Goal: Complete application form

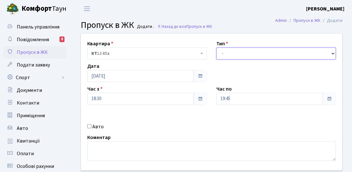
click at [242, 55] on select "- Доставка Таксі Гості Сервіс" at bounding box center [275, 53] width 119 height 12
select select "3"
click at [216, 47] on select "- Доставка Таксі Гості Сервіс" at bounding box center [275, 53] width 119 height 12
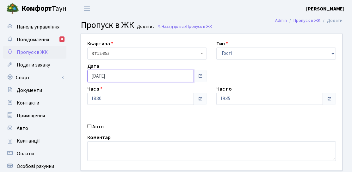
click at [118, 82] on input "[DATE]" at bounding box center [140, 76] width 106 height 12
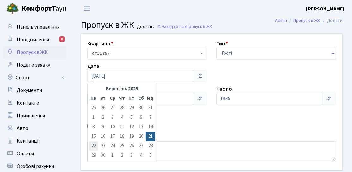
click at [89, 148] on td "22" at bounding box center [93, 145] width 9 height 9
type input "[DATE]"
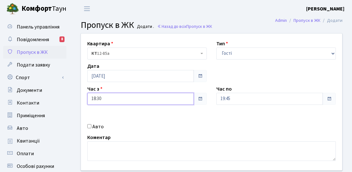
click at [118, 100] on input "18:30" at bounding box center [140, 99] width 106 height 12
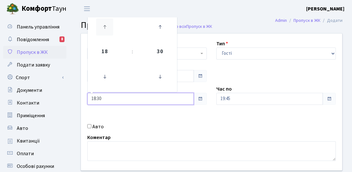
click at [107, 29] on icon at bounding box center [104, 26] width 17 height 17
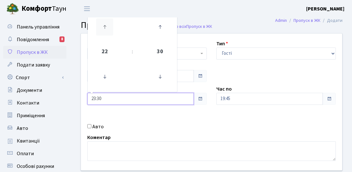
click at [107, 29] on icon at bounding box center [104, 26] width 17 height 17
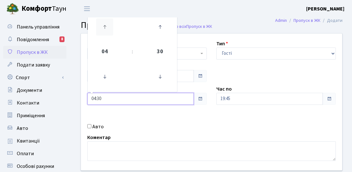
click at [107, 29] on icon at bounding box center [104, 26] width 17 height 17
click at [153, 76] on icon at bounding box center [159, 76] width 17 height 17
click at [161, 81] on icon at bounding box center [159, 76] width 17 height 17
type input "06:00"
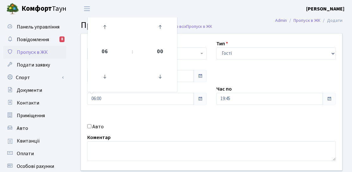
click at [239, 76] on div "Квартира <b>КТ</b>&nbsp;&nbsp;&nbsp;&nbsp;12-85а КТ 12-85а Тип - Доставка Таксі…" at bounding box center [211, 101] width 270 height 136
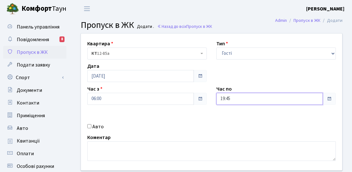
click at [239, 99] on input "19:45" at bounding box center [269, 99] width 106 height 12
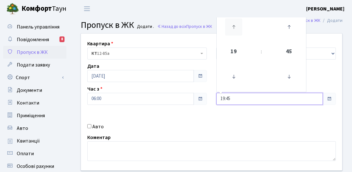
click at [229, 33] on icon at bounding box center [233, 26] width 17 height 17
click at [235, 75] on icon at bounding box center [233, 76] width 17 height 17
click at [295, 76] on icon at bounding box center [288, 76] width 17 height 17
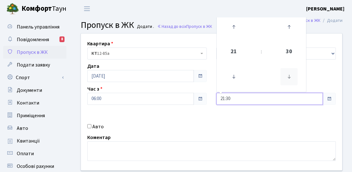
click at [289, 78] on icon at bounding box center [288, 76] width 17 height 17
type input "21:00"
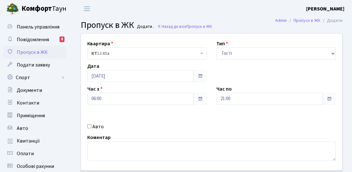
drag, startPoint x: 161, startPoint y: 123, endPoint x: 165, endPoint y: 121, distance: 3.9
click at [162, 123] on div "Авто" at bounding box center [146, 127] width 129 height 8
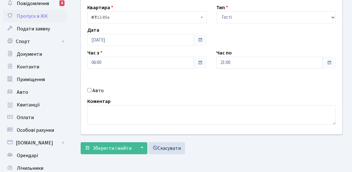
scroll to position [95, 0]
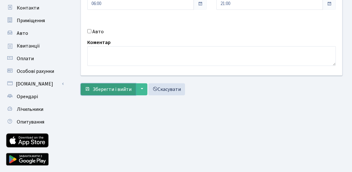
click at [123, 91] on span "Зберегти і вийти" at bounding box center [112, 89] width 39 height 7
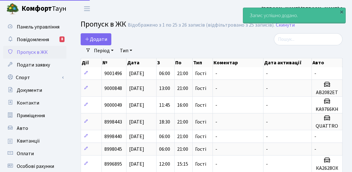
select select "25"
